Goal: Task Accomplishment & Management: Manage account settings

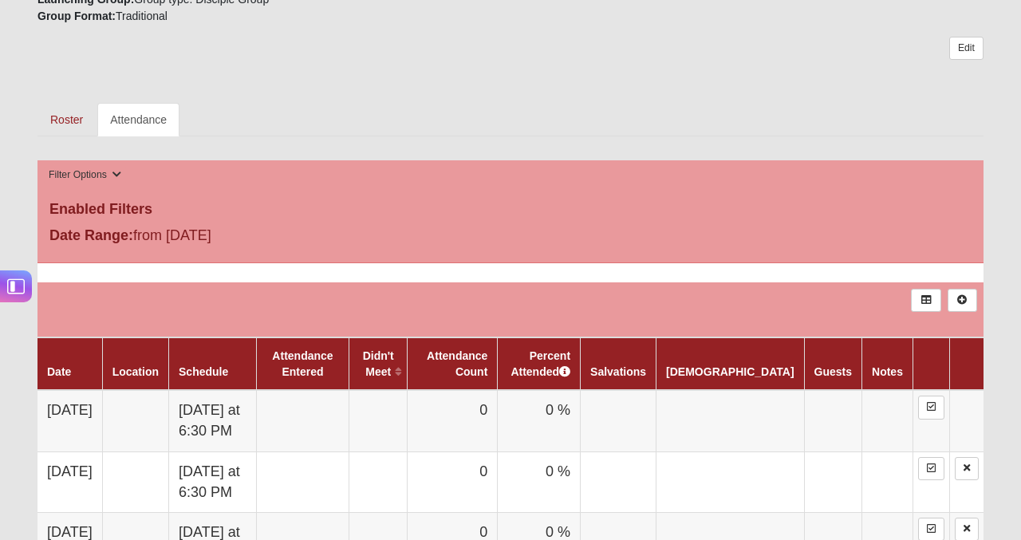
scroll to position [628, 0]
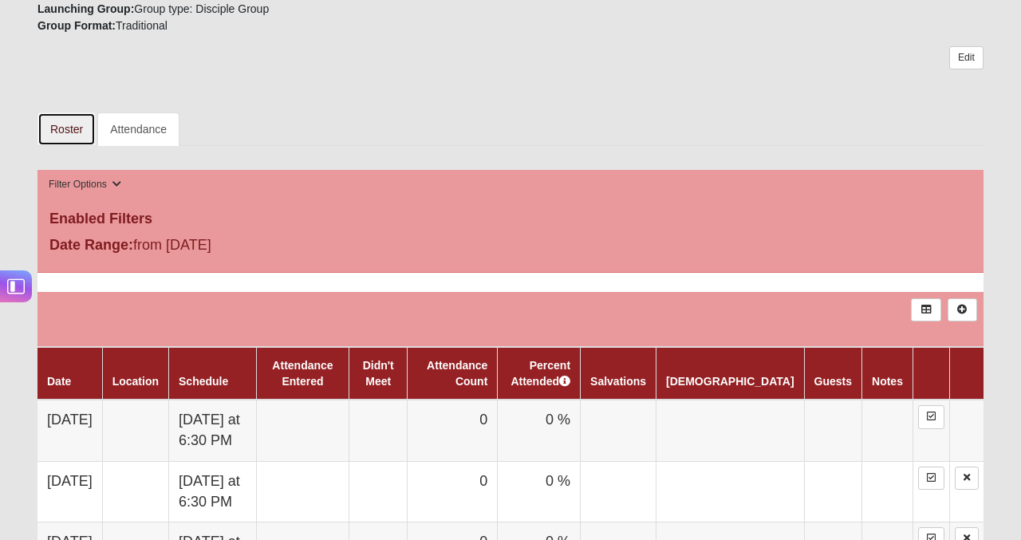
click at [70, 134] on link "Roster" at bounding box center [66, 128] width 58 height 33
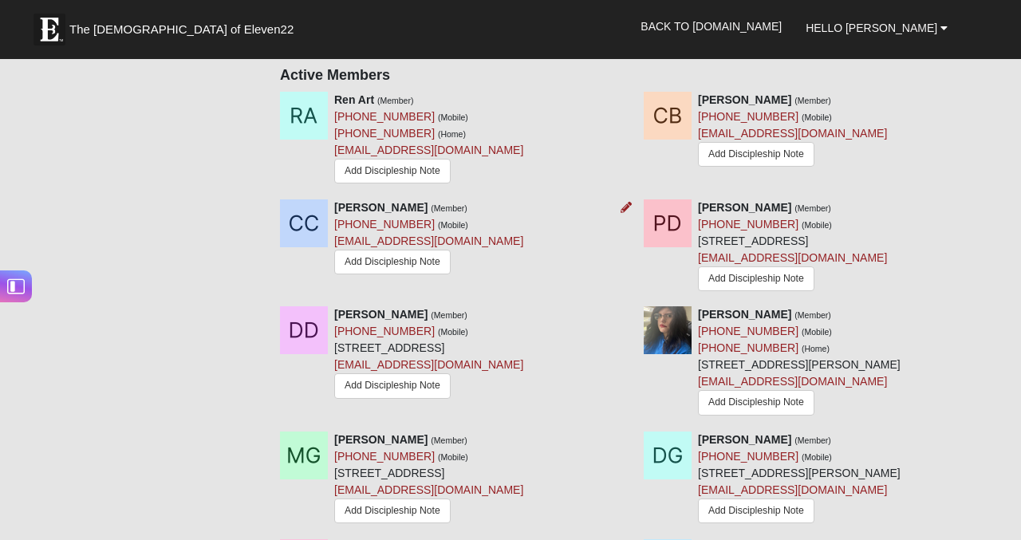
scroll to position [748, 0]
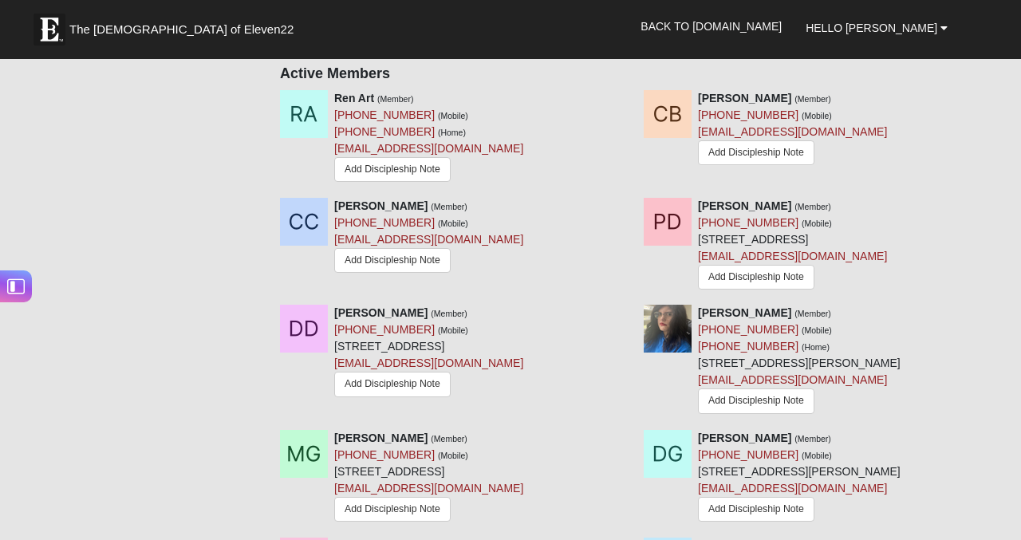
click at [987, 312] on icon at bounding box center [989, 312] width 11 height 11
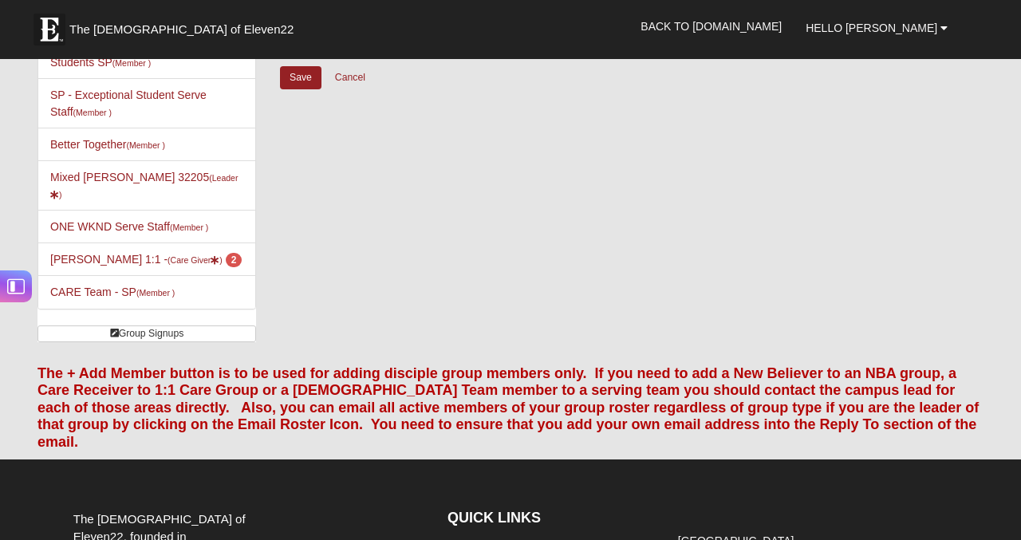
scroll to position [0, 0]
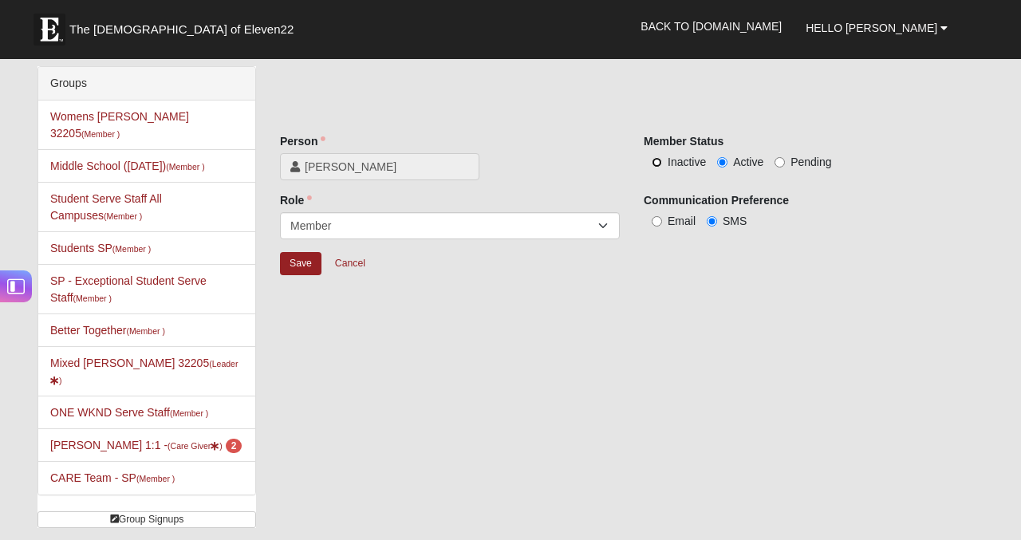
click at [659, 164] on input "Inactive" at bounding box center [656, 162] width 10 height 10
radio input "true"
click at [297, 268] on input "Save" at bounding box center [300, 263] width 41 height 23
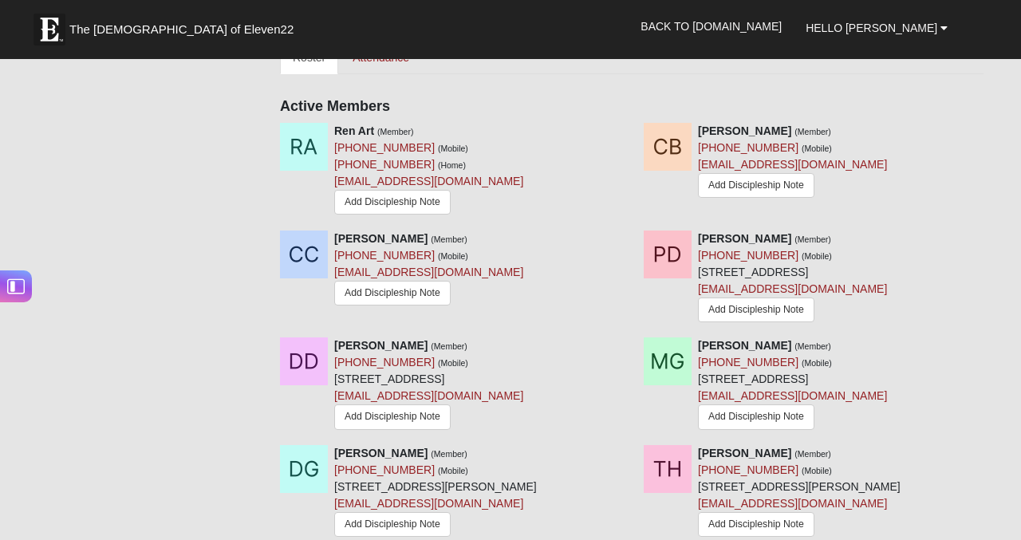
scroll to position [718, 0]
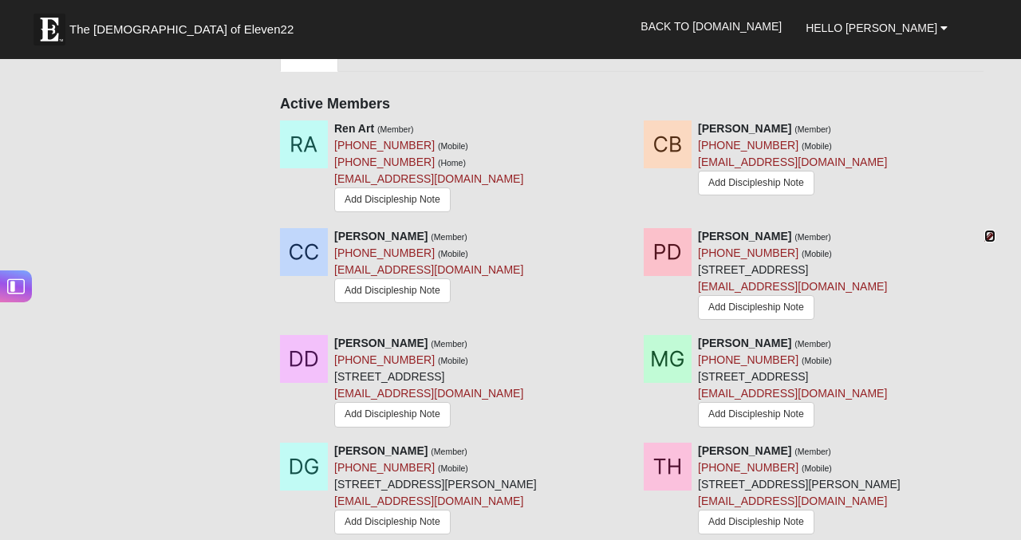
click at [986, 233] on icon at bounding box center [989, 235] width 11 height 11
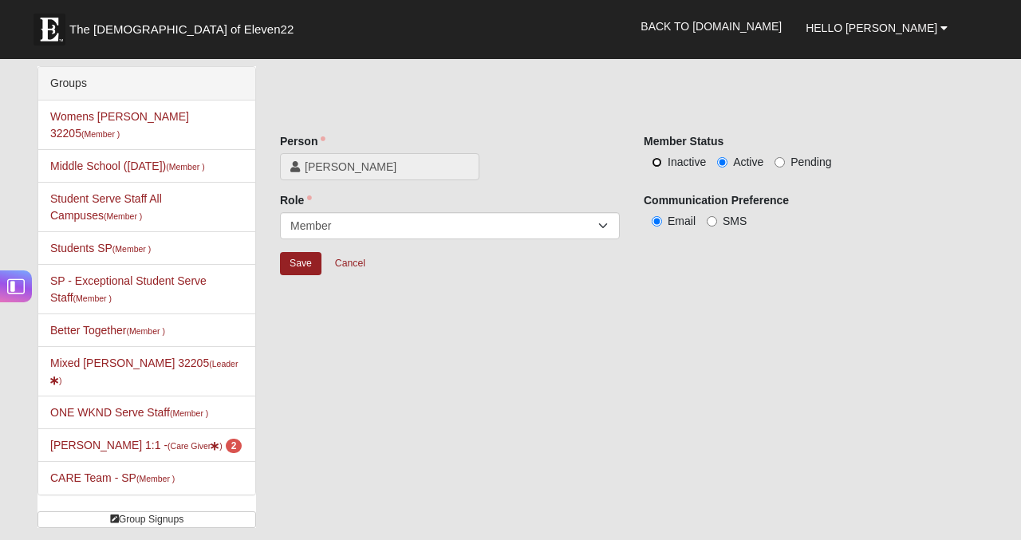
click at [659, 163] on input "Inactive" at bounding box center [656, 162] width 10 height 10
radio input "true"
click at [309, 259] on input "Save" at bounding box center [300, 263] width 41 height 23
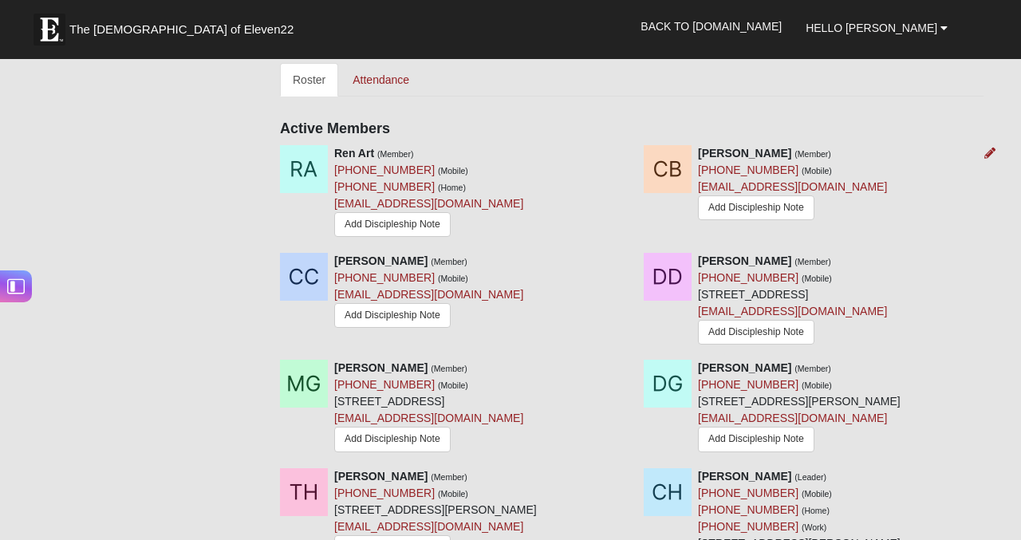
scroll to position [735, 0]
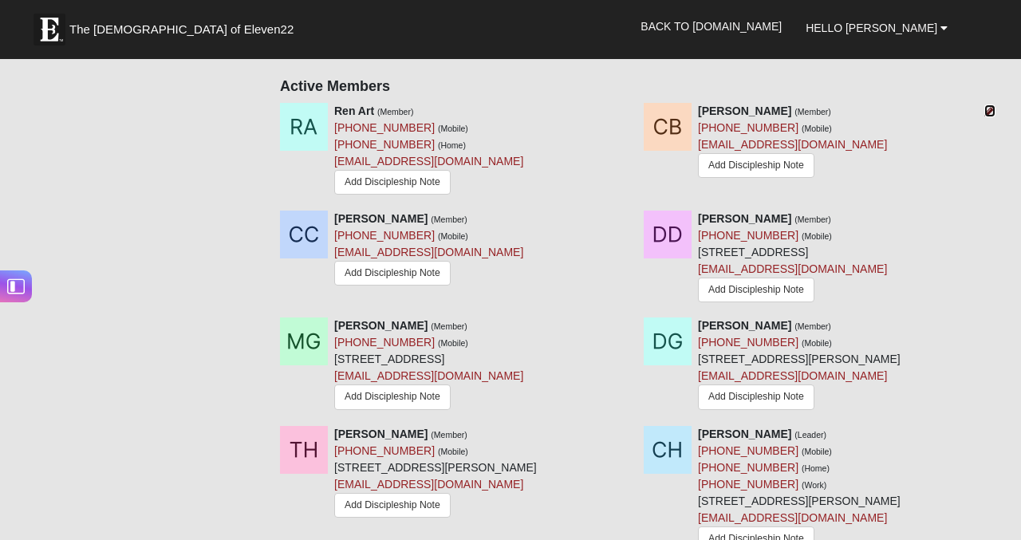
click at [990, 109] on icon at bounding box center [989, 110] width 11 height 11
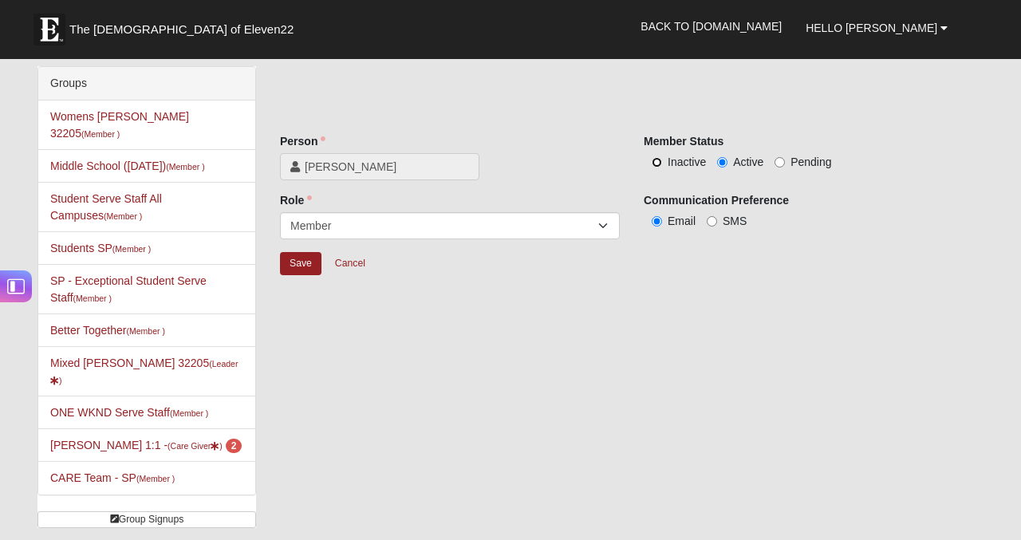
click at [657, 166] on input "Inactive" at bounding box center [656, 162] width 10 height 10
radio input "true"
click at [283, 271] on input "Save" at bounding box center [300, 263] width 41 height 23
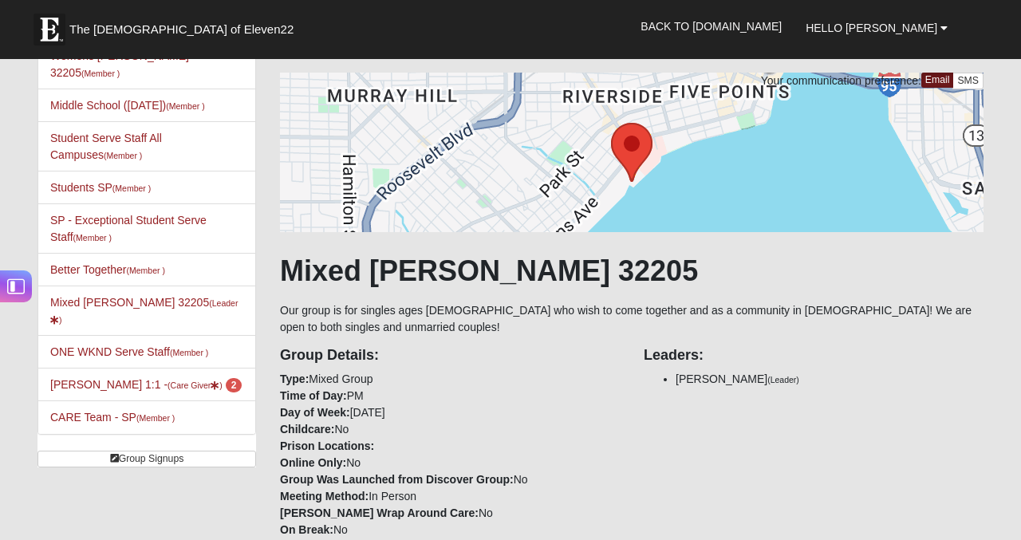
scroll to position [60, 0]
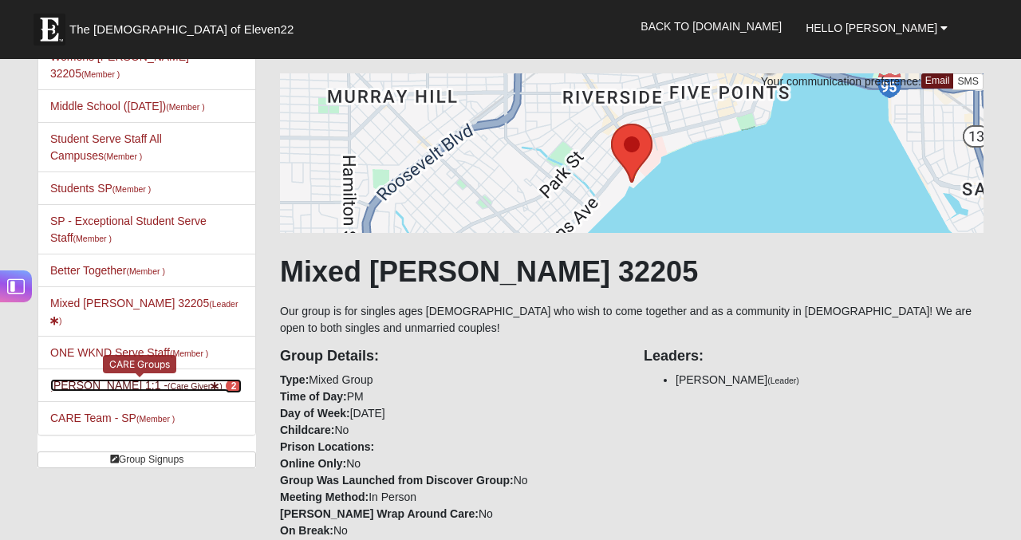
click at [124, 379] on link "Clarissa Holleman 1:1 - (Care Giver ) 2" at bounding box center [145, 385] width 191 height 13
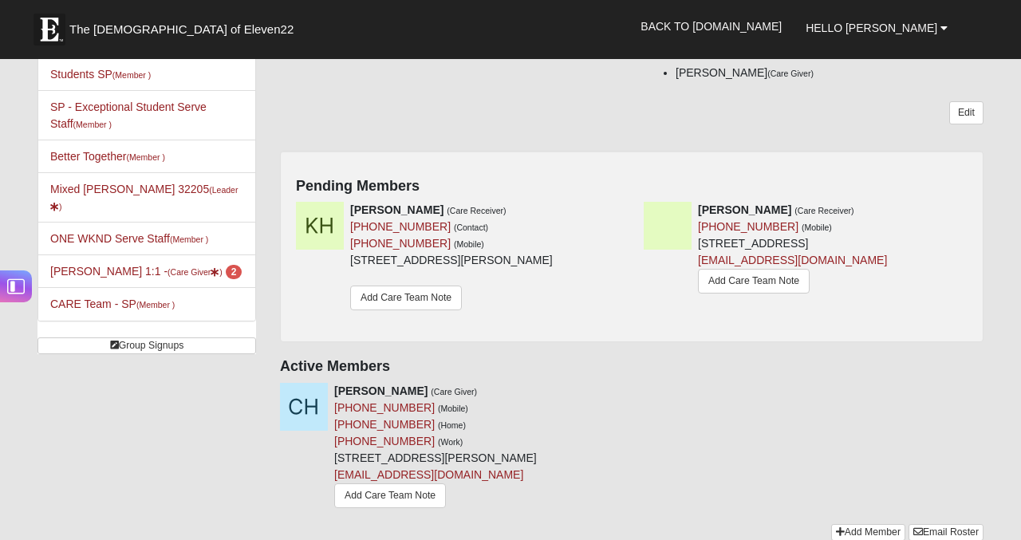
scroll to position [175, 0]
click at [624, 210] on icon at bounding box center [625, 208] width 11 height 11
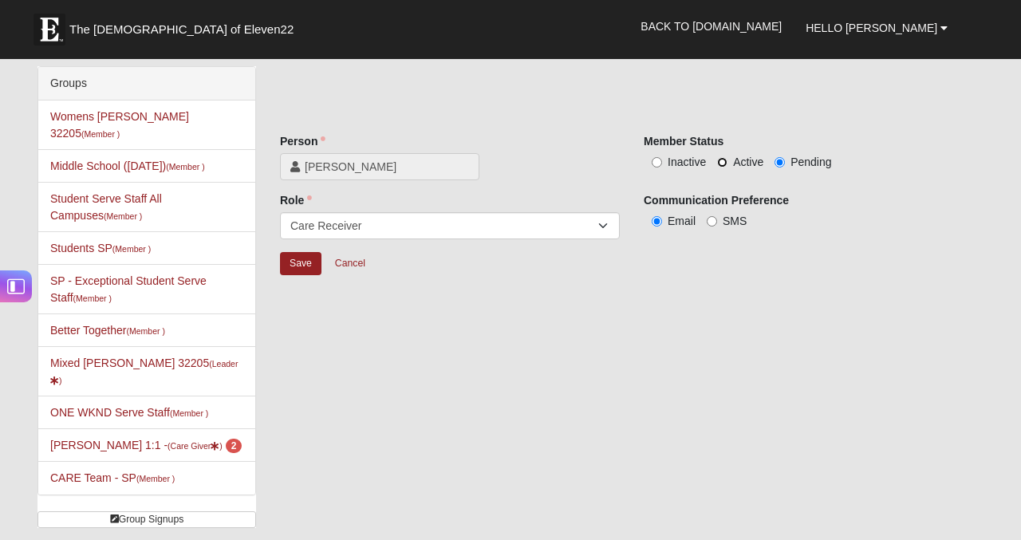
click at [718, 164] on input "Active" at bounding box center [722, 162] width 10 height 10
radio input "true"
click at [658, 166] on input "Inactive" at bounding box center [656, 162] width 10 height 10
radio input "true"
click at [305, 257] on input "Save" at bounding box center [300, 263] width 41 height 23
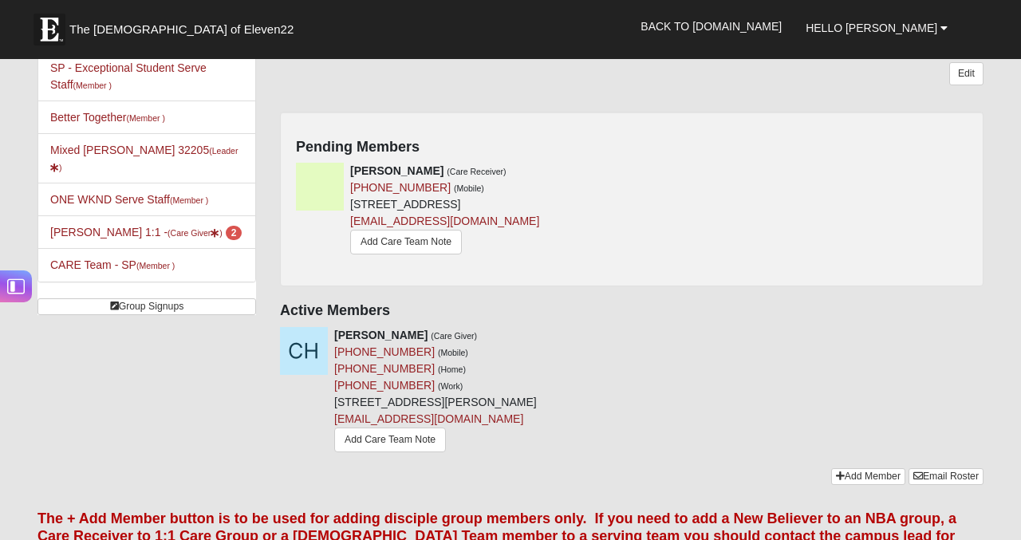
scroll to position [201, 0]
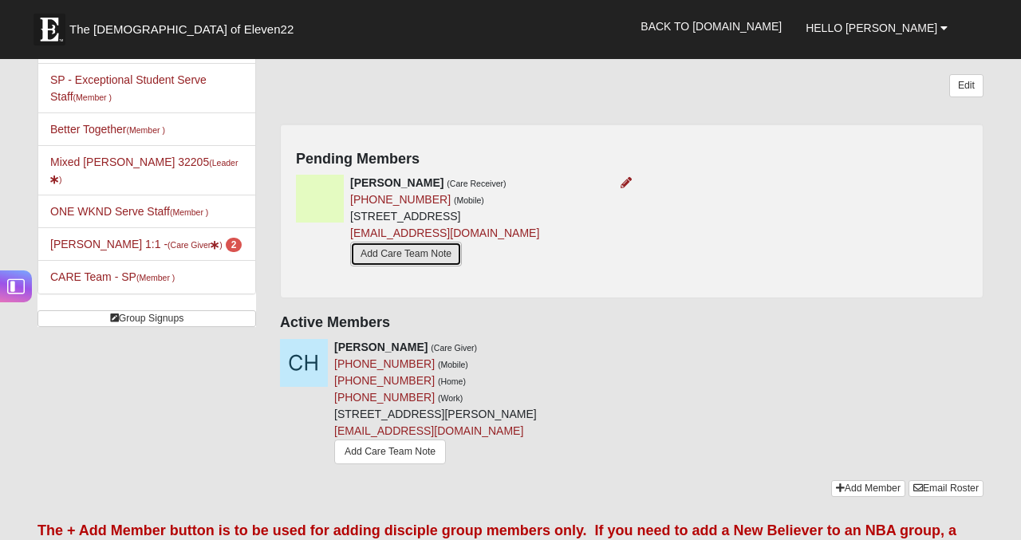
click at [418, 258] on link "Add Care Team Note" at bounding box center [406, 254] width 112 height 25
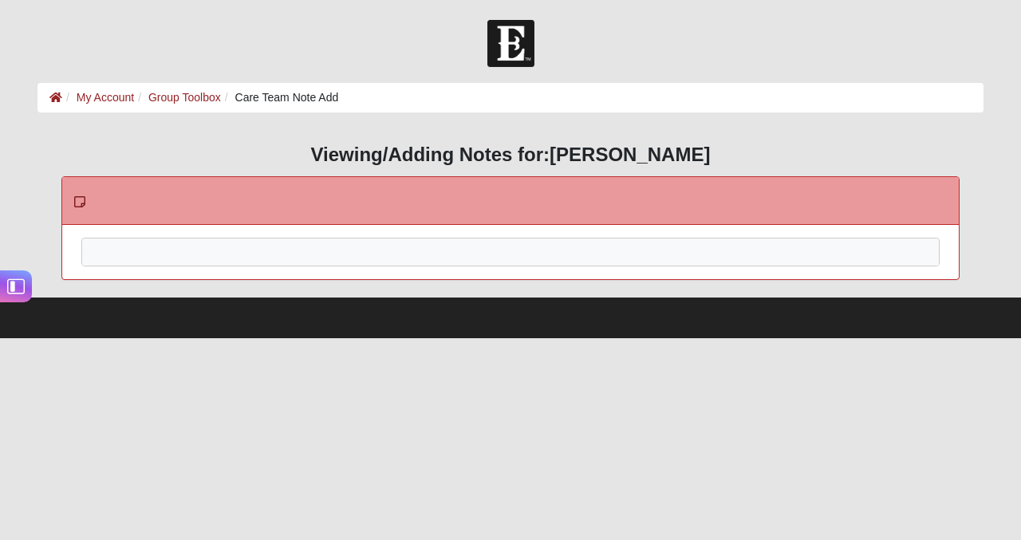
click at [418, 258] on div at bounding box center [510, 273] width 857 height 70
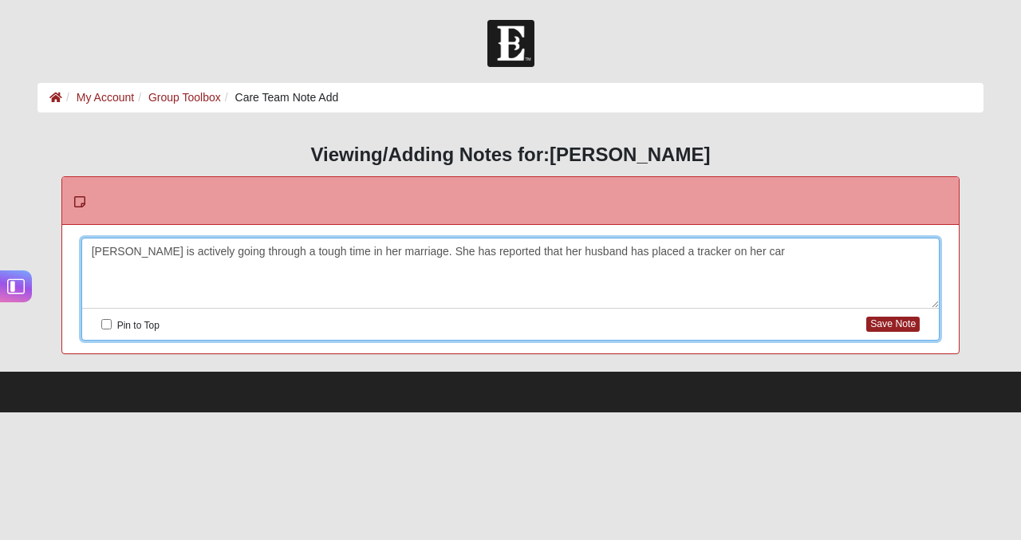
click at [391, 255] on div "Shelby is actively going through a tough time in her marriage. She has reported…" at bounding box center [510, 273] width 857 height 70
click at [515, 253] on div "Shelby is actively going through a tough time in her marriage and asked for pra…" at bounding box center [510, 273] width 857 height 70
click at [511, 253] on div "Shelby is actively going through a tough time in her marriage and asked for pra…" at bounding box center [510, 273] width 857 height 70
click at [918, 254] on div "Shelby is actively going through a tough time in her marriage and asked for pra…" at bounding box center [510, 273] width 857 height 70
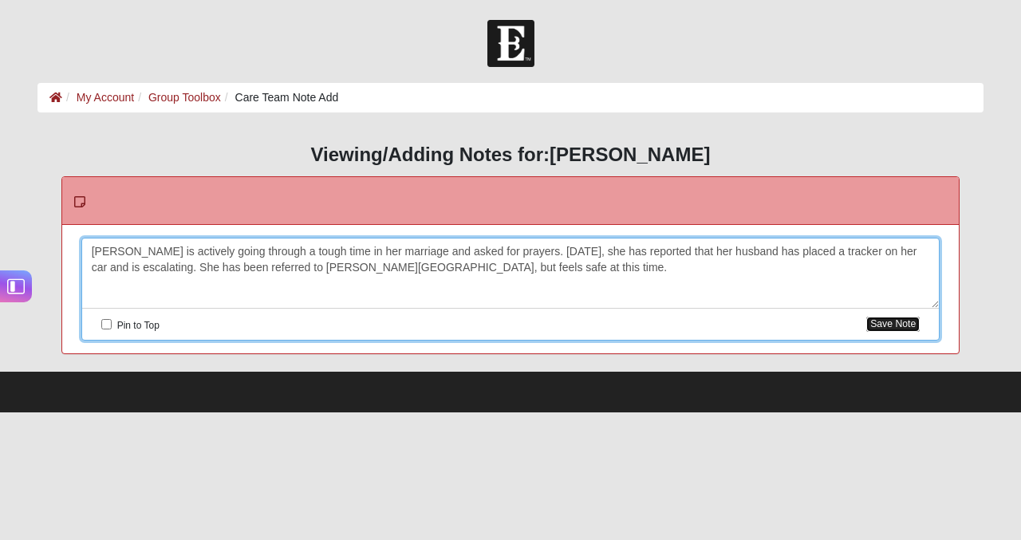
click at [905, 323] on button "Save Note" at bounding box center [892, 324] width 53 height 15
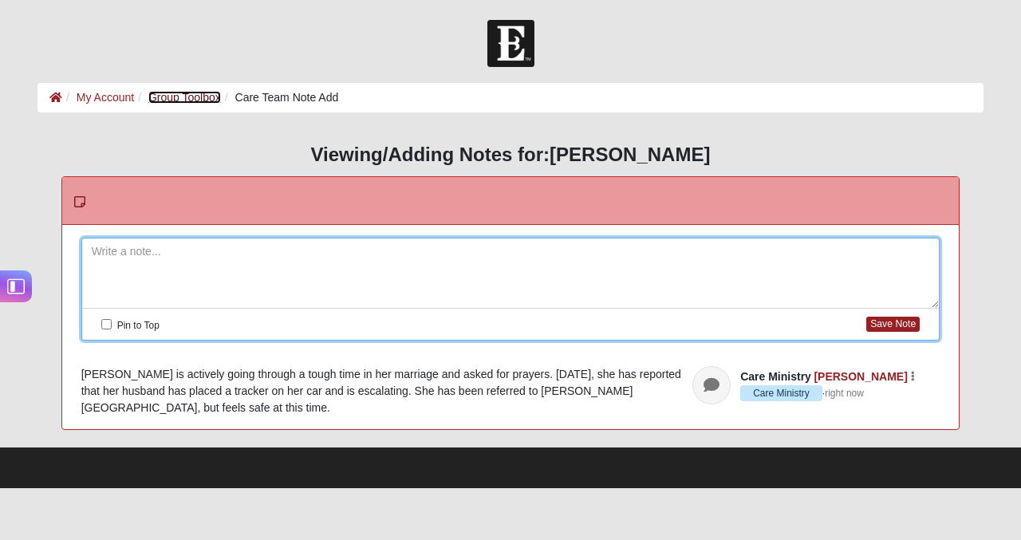
click at [207, 95] on link "Group Toolbox" at bounding box center [184, 97] width 73 height 13
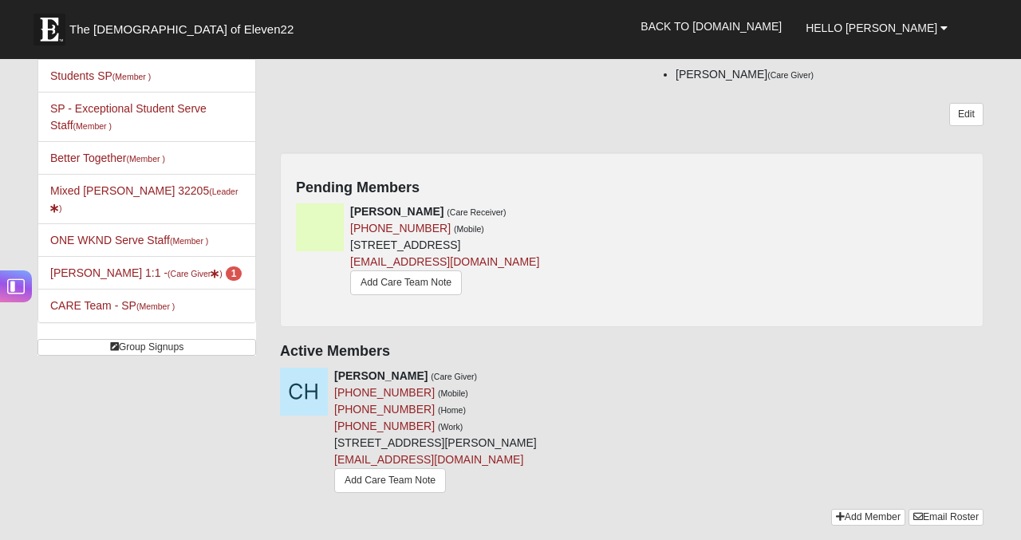
scroll to position [175, 0]
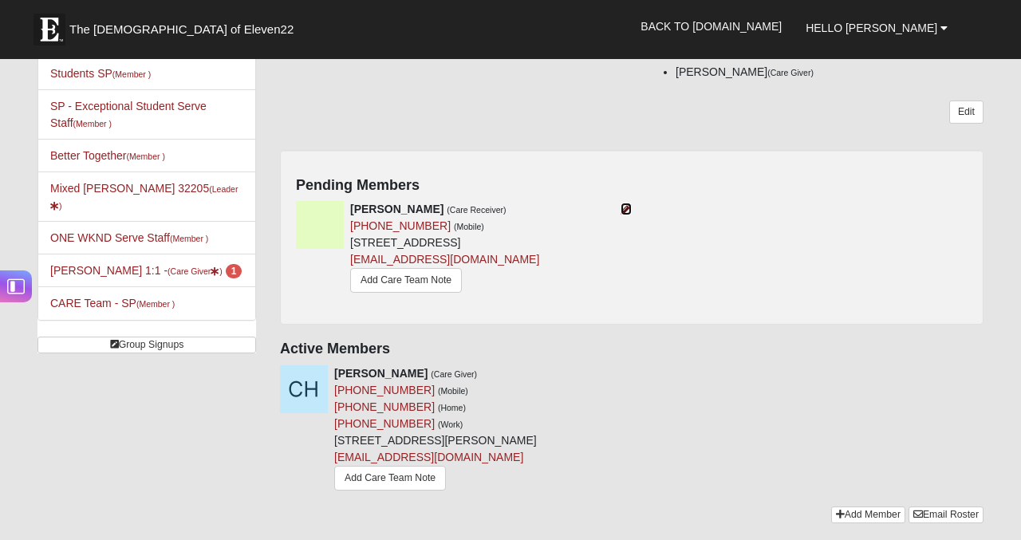
click at [626, 212] on icon at bounding box center [625, 208] width 11 height 11
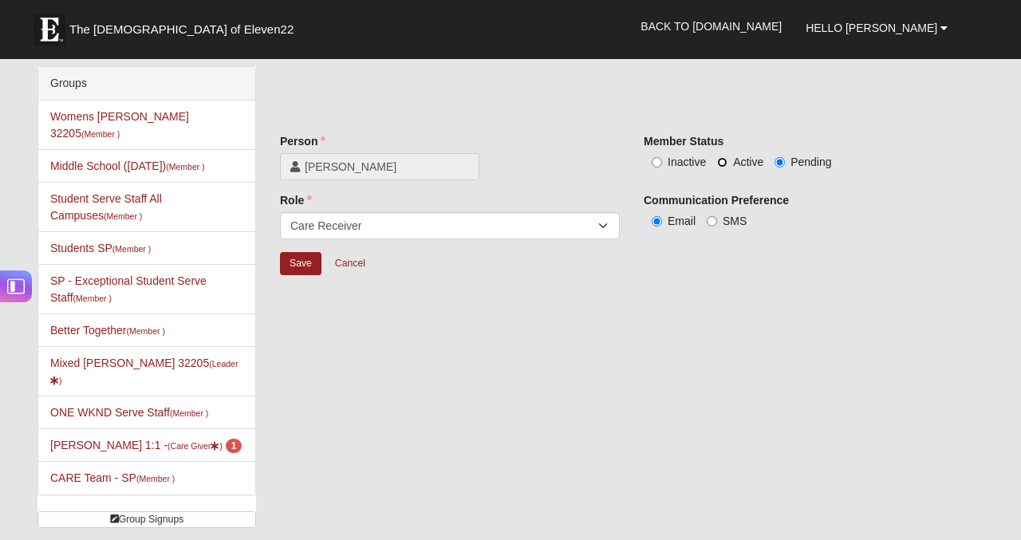
click at [722, 161] on input "Active" at bounding box center [722, 162] width 10 height 10
radio input "true"
click at [291, 256] on input "Save" at bounding box center [300, 263] width 41 height 23
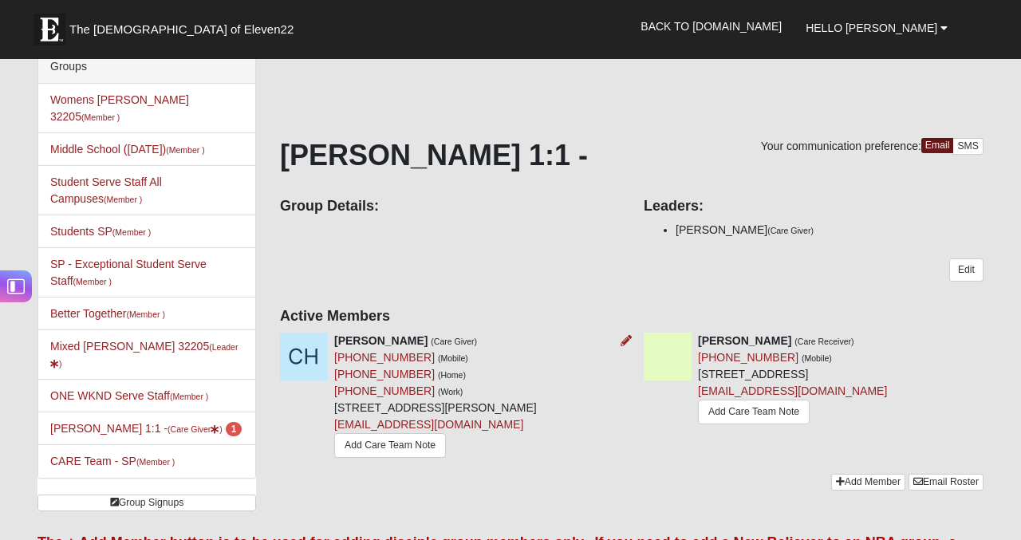
scroll to position [18, 0]
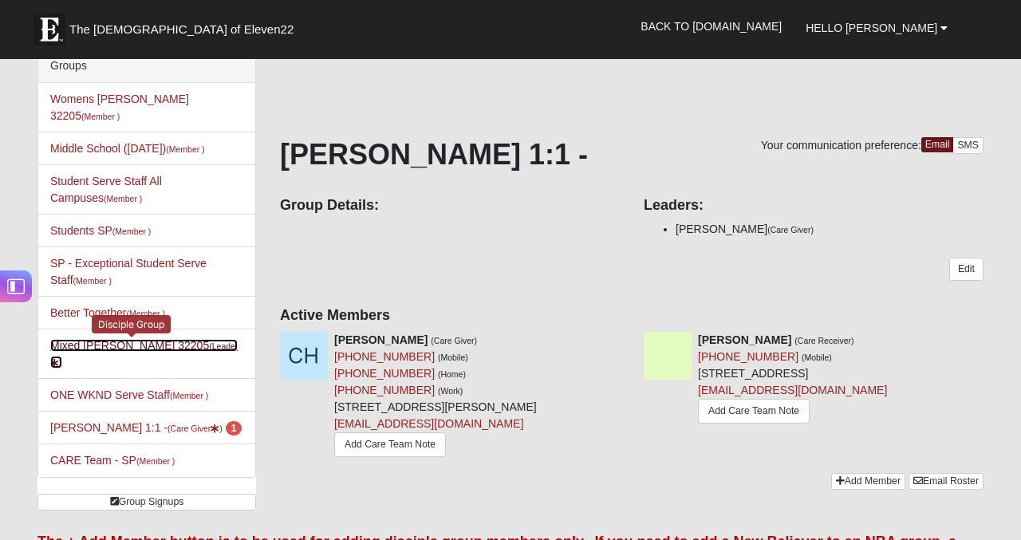
click at [128, 339] on link "Mixed [PERSON_NAME] 32205 (Leader )" at bounding box center [143, 354] width 187 height 30
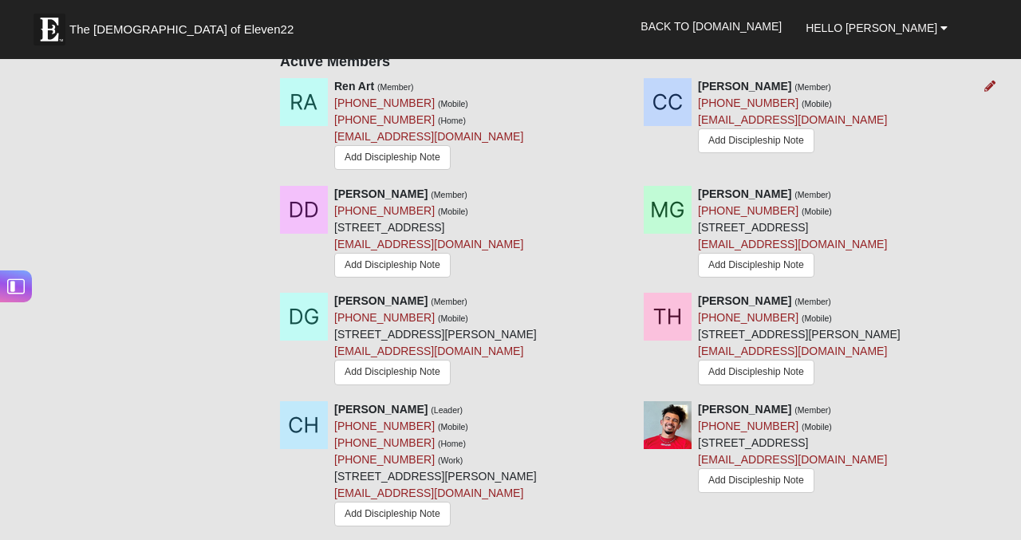
scroll to position [738, 0]
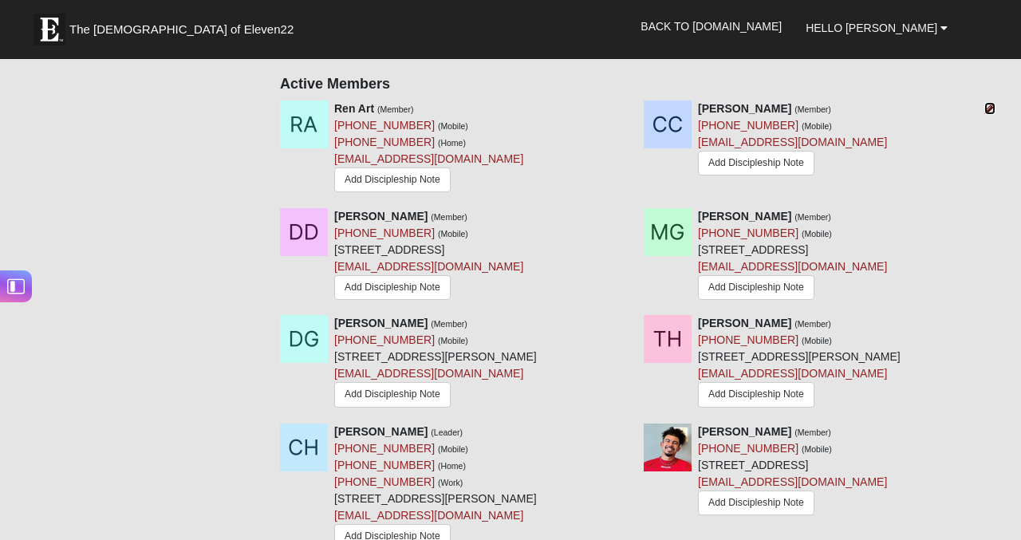
click at [987, 108] on icon at bounding box center [989, 108] width 11 height 11
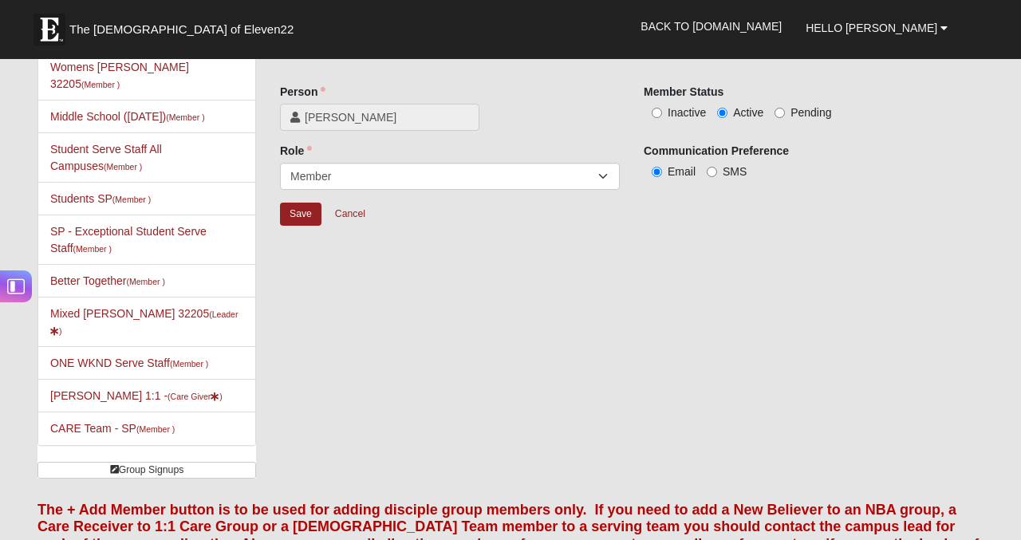
scroll to position [26, 0]
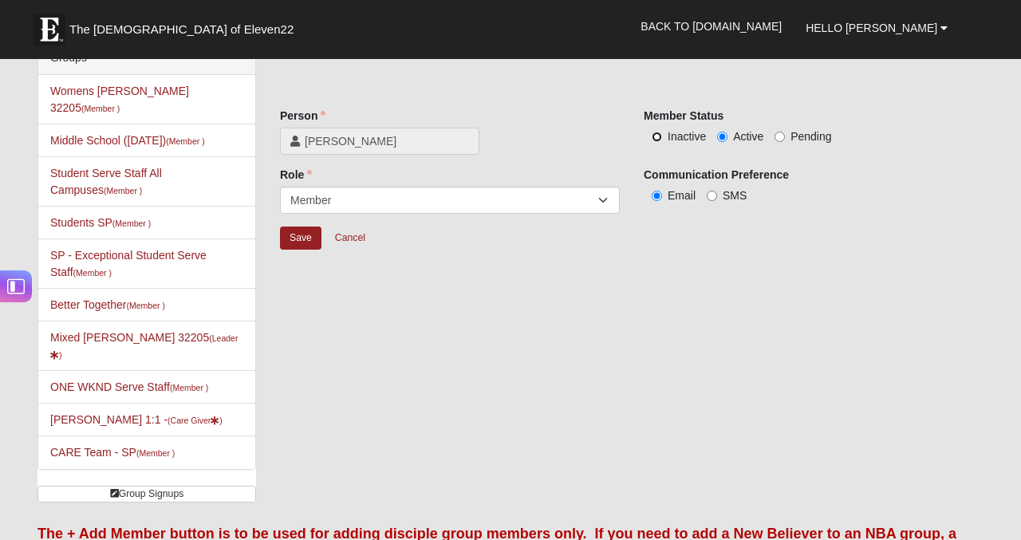
click at [658, 136] on input "Inactive" at bounding box center [656, 137] width 10 height 10
radio input "true"
click at [296, 240] on input "Save" at bounding box center [300, 237] width 41 height 23
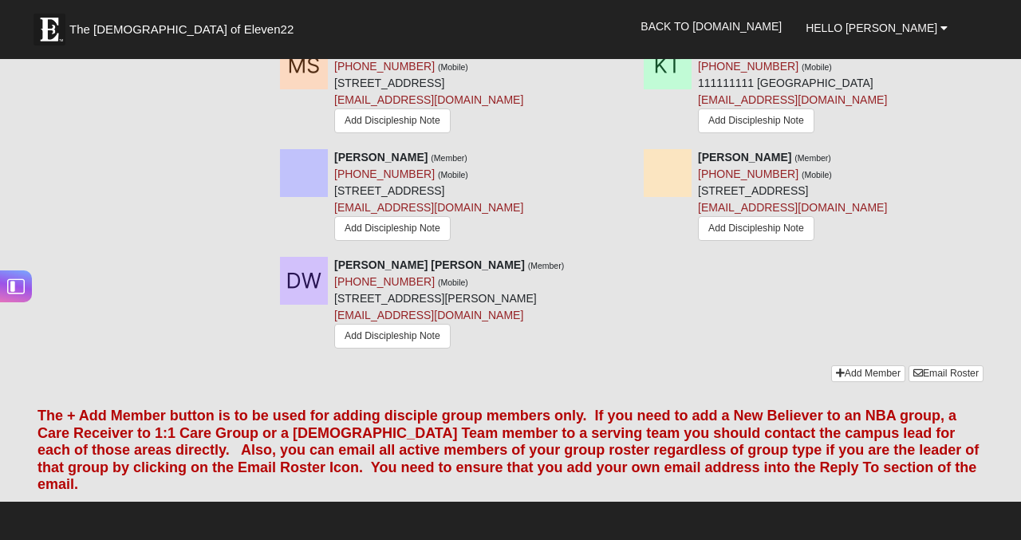
scroll to position [1740, 0]
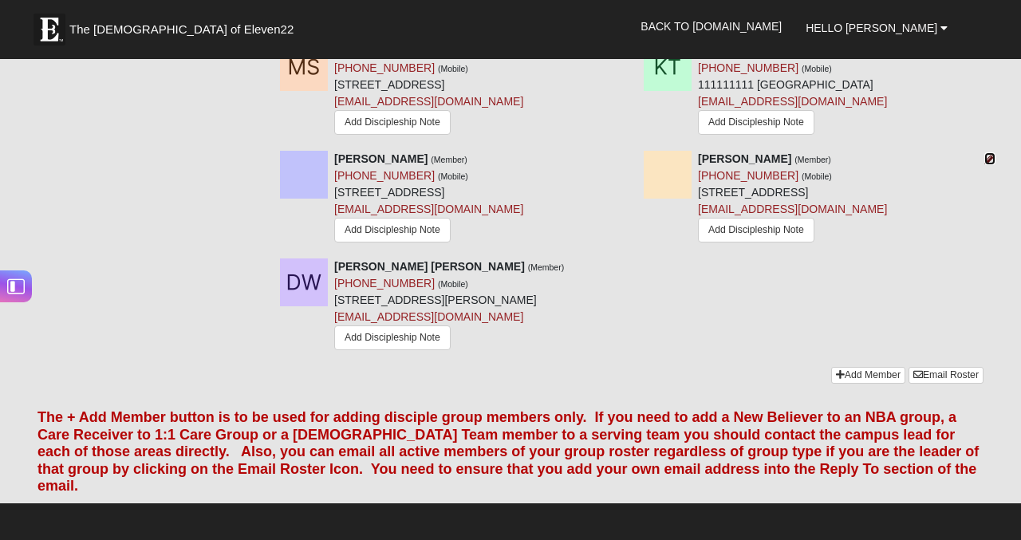
click at [991, 164] on icon at bounding box center [989, 158] width 11 height 11
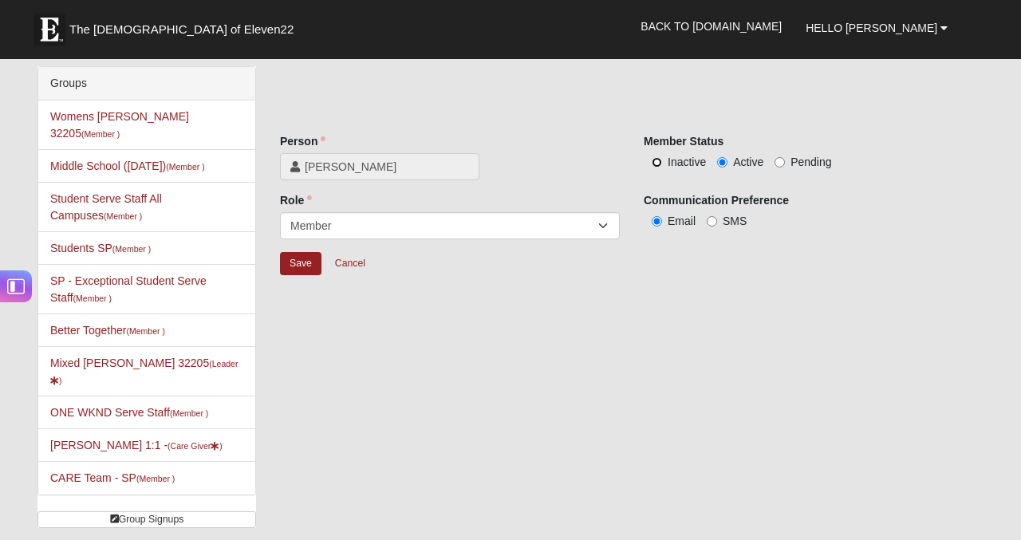
click at [657, 157] on input "Inactive" at bounding box center [656, 162] width 10 height 10
radio input "true"
click at [309, 259] on input "Save" at bounding box center [300, 263] width 41 height 23
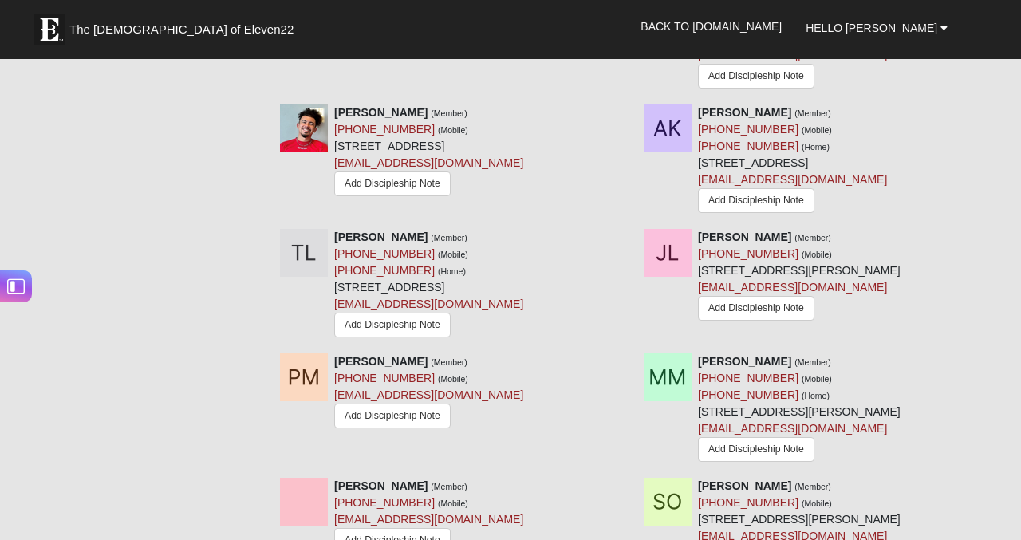
scroll to position [1075, 0]
